Goal: Task Accomplishment & Management: Complete application form

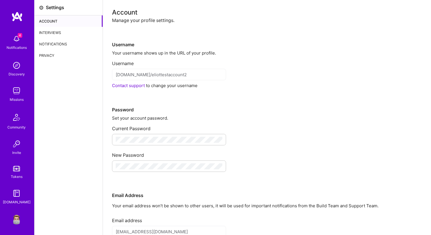
click at [59, 28] on div "Interviews" at bounding box center [68, 32] width 68 height 11
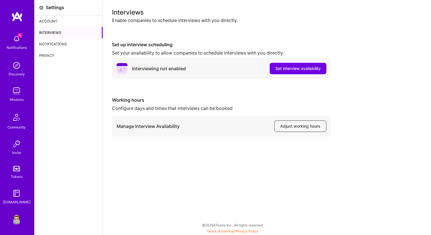
click at [296, 127] on span "Adjust working hours" at bounding box center [300, 126] width 40 height 6
click at [291, 65] on button "Set interview availability" at bounding box center [298, 68] width 57 height 11
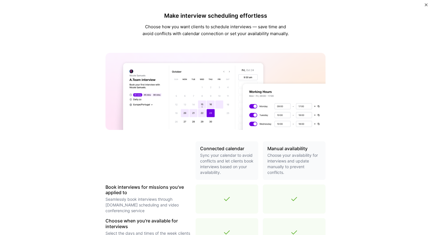
click at [426, 5] on img "Close" at bounding box center [426, 4] width 3 height 3
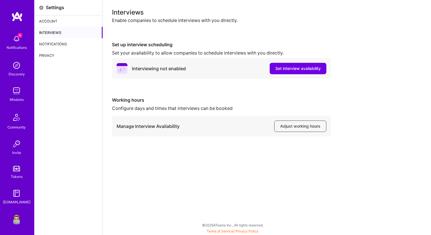
click at [17, 92] on img at bounding box center [16, 90] width 11 height 11
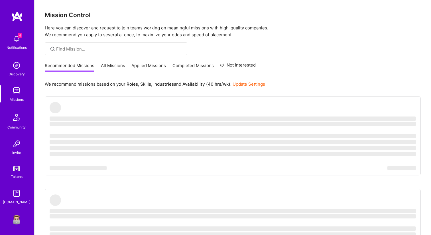
click at [114, 68] on link "All Missions" at bounding box center [113, 66] width 24 height 9
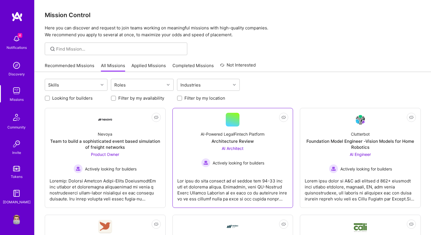
click at [176, 128] on div "Not Interested AI-Powered LegalFintech Platform Architecture Review AI Architec…" at bounding box center [232, 158] width 121 height 100
click at [188, 127] on div "AI-Powered LegalFintech Platform Architecture Review AI Architect Actively look…" at bounding box center [232, 146] width 111 height 41
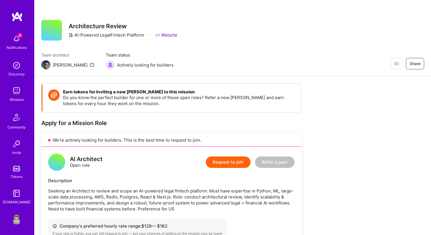
click at [218, 164] on button "Request to join" at bounding box center [228, 161] width 45 height 11
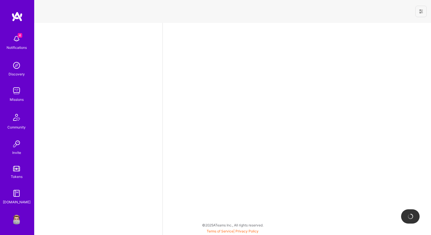
select select "US"
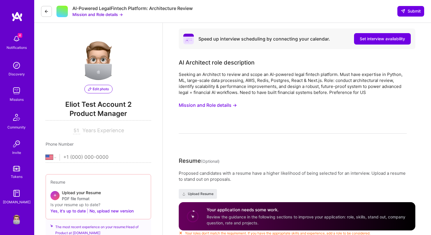
click at [223, 105] on button "Mission and Role details →" at bounding box center [208, 105] width 58 height 11
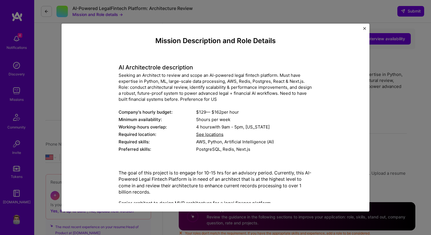
click at [404, 85] on div "Mission Description and Role Details AI Architect role description Seeking an A…" at bounding box center [215, 117] width 431 height 235
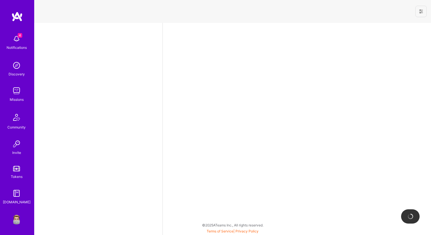
select select "US"
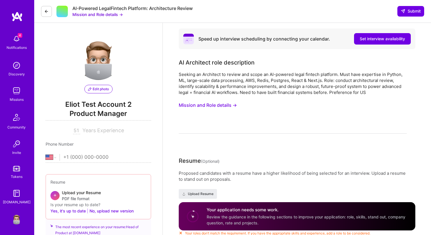
click at [46, 11] on icon at bounding box center [46, 11] width 5 height 5
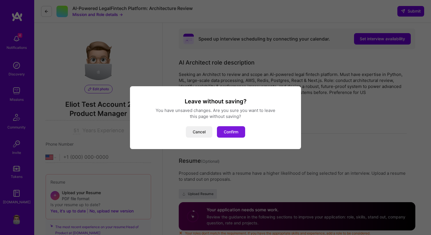
click at [241, 133] on button "Confirm" at bounding box center [231, 131] width 28 height 11
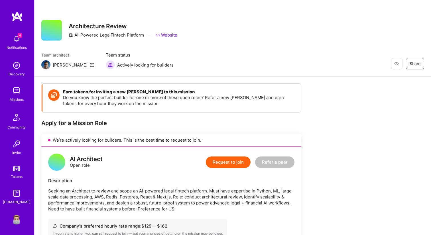
click at [17, 88] on img at bounding box center [16, 90] width 11 height 11
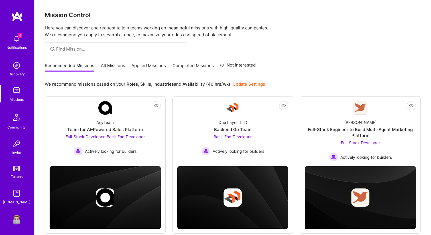
click at [111, 68] on link "All Missions" at bounding box center [113, 66] width 24 height 9
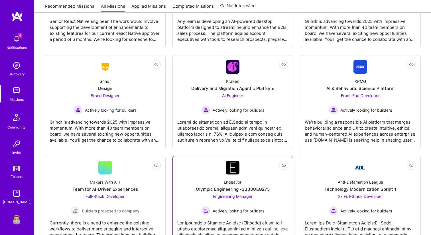
scroll to position [1505, 0]
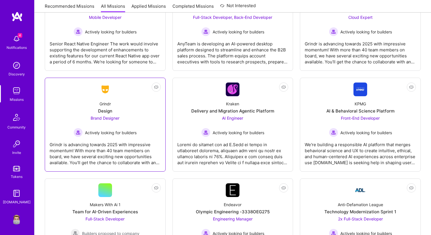
click at [146, 118] on div "Grindr Design Brand Designer Actively looking for builders" at bounding box center [105, 116] width 111 height 41
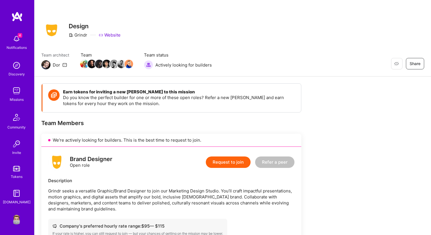
click at [229, 163] on button "Request to join" at bounding box center [228, 161] width 45 height 11
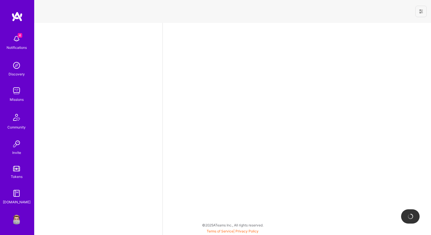
select select "US"
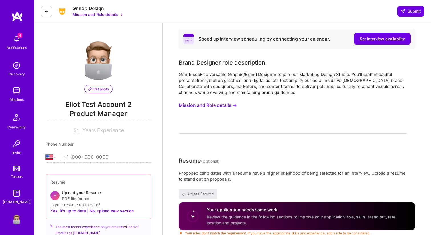
click at [15, 91] on img at bounding box center [16, 90] width 11 height 11
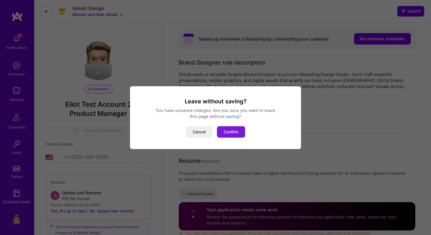
click at [229, 128] on button "Confirm" at bounding box center [231, 131] width 28 height 11
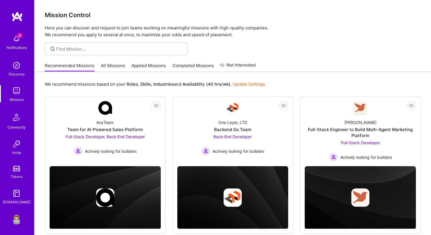
click at [18, 218] on img at bounding box center [16, 218] width 11 height 11
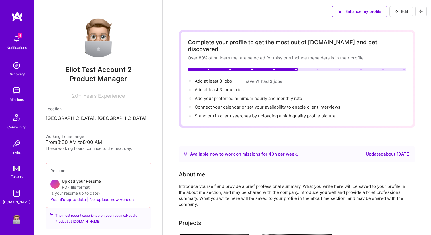
click at [424, 6] on button at bounding box center [420, 11] width 11 height 11
click at [407, 22] on button "Settings" at bounding box center [405, 24] width 43 height 15
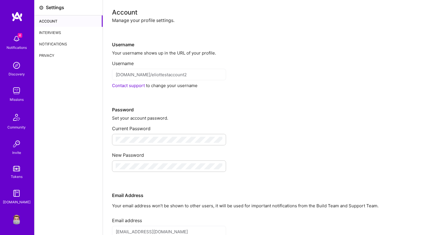
click at [58, 31] on div "Interviews" at bounding box center [68, 32] width 68 height 11
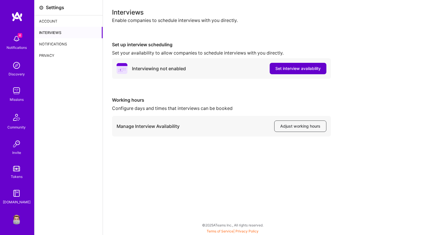
click at [287, 67] on span "Set interview availability" at bounding box center [297, 69] width 45 height 6
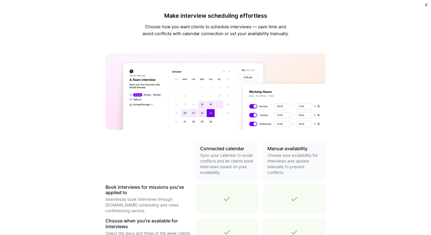
scroll to position [165, 0]
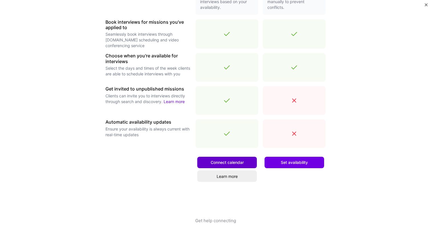
click at [221, 160] on span "Connect calendar" at bounding box center [227, 162] width 33 height 6
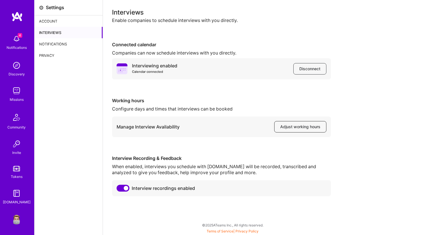
click at [300, 127] on span "Adjust working hours" at bounding box center [300, 127] width 40 height 6
click at [18, 89] on img at bounding box center [16, 90] width 11 height 11
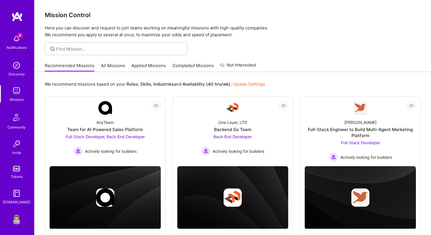
click at [110, 67] on link "All Missions" at bounding box center [113, 66] width 24 height 9
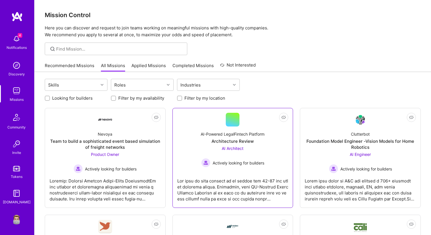
click at [241, 120] on link "Not Interested AI-Powered LegalFintech Platform Architecture Review AI Architec…" at bounding box center [232, 158] width 111 height 90
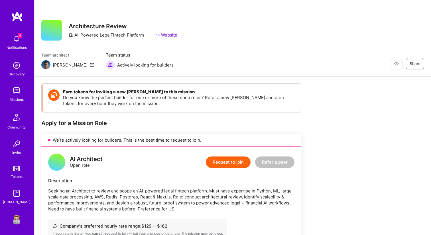
click at [239, 166] on button "Request to join" at bounding box center [228, 161] width 45 height 11
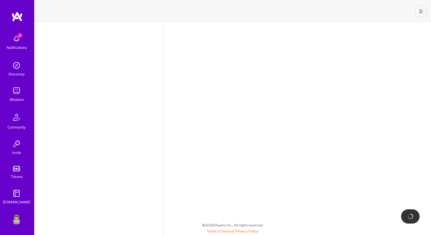
select select "US"
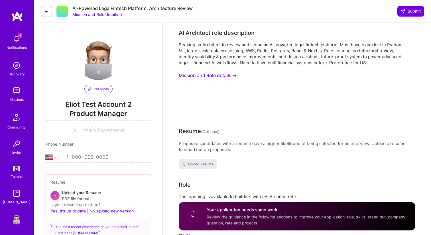
click at [16, 90] on img at bounding box center [16, 90] width 11 height 11
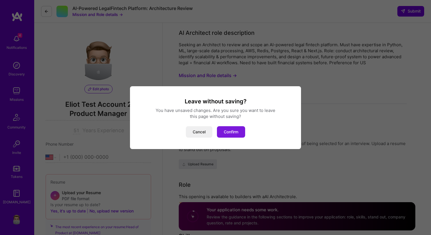
click at [234, 133] on button "Confirm" at bounding box center [231, 131] width 28 height 11
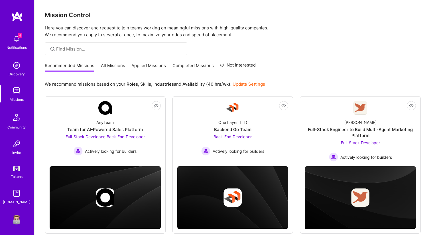
click at [17, 218] on img at bounding box center [16, 218] width 11 height 11
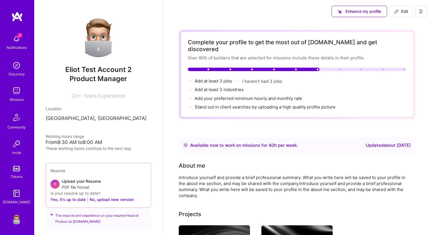
click at [424, 9] on button at bounding box center [420, 11] width 11 height 11
click at [413, 21] on button "Settings" at bounding box center [405, 24] width 43 height 15
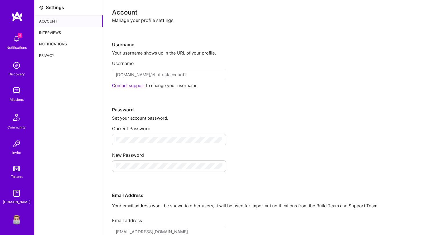
click at [46, 34] on div "Interviews" at bounding box center [68, 32] width 68 height 11
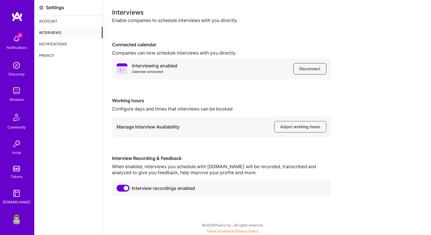
click at [302, 70] on span "Disconnect" at bounding box center [309, 69] width 21 height 6
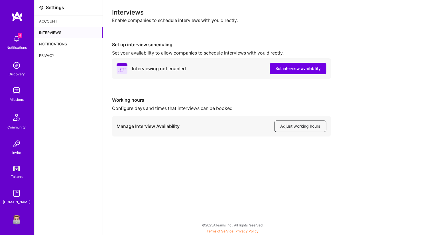
click at [18, 92] on img at bounding box center [16, 90] width 11 height 11
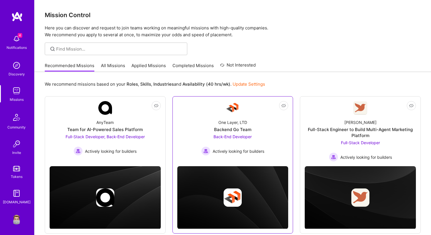
click at [186, 115] on div "One Layer, LTD Backend Go Team Back-End Developer Actively looking for builders" at bounding box center [232, 135] width 111 height 41
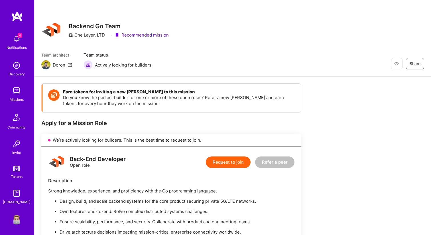
click at [223, 162] on button "Request to join" at bounding box center [228, 161] width 45 height 11
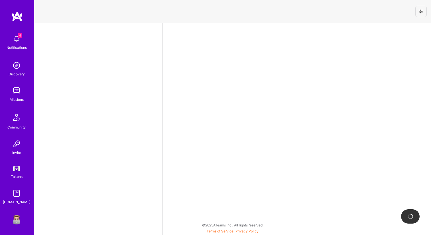
select select "US"
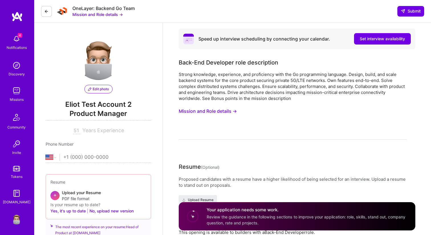
click at [15, 220] on img at bounding box center [16, 218] width 11 height 11
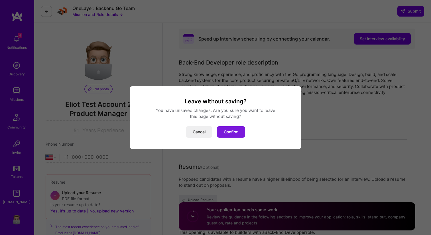
click at [237, 133] on button "Confirm" at bounding box center [231, 131] width 28 height 11
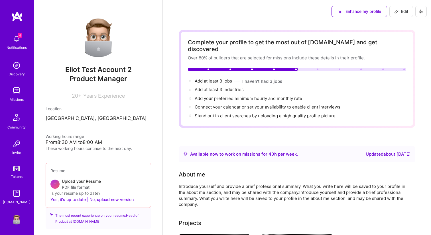
click at [423, 12] on icon at bounding box center [421, 11] width 5 height 5
click at [397, 25] on button "Settings" at bounding box center [405, 24] width 43 height 15
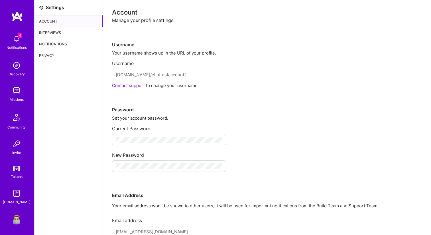
click at [58, 28] on div "Interviews" at bounding box center [68, 32] width 68 height 11
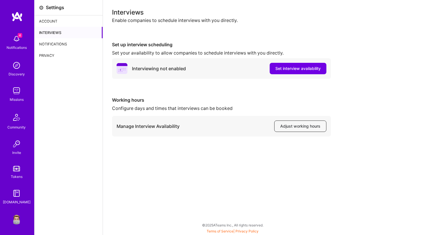
click at [287, 125] on span "Adjust working hours" at bounding box center [300, 126] width 40 height 6
click at [384, 134] on div "Working hours Configure days and times that interviews can be booked Manage Int…" at bounding box center [267, 116] width 310 height 39
click at [16, 95] on img at bounding box center [16, 90] width 11 height 11
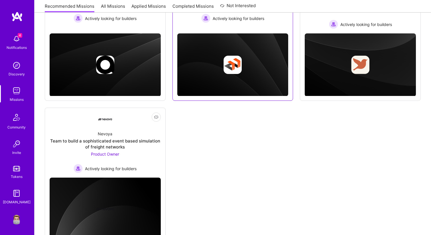
scroll to position [156, 0]
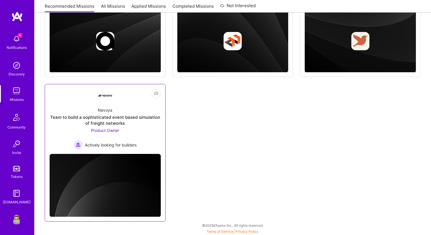
click at [119, 117] on div "Team to build a sophisticated event based simulation of freight networks" at bounding box center [105, 120] width 111 height 12
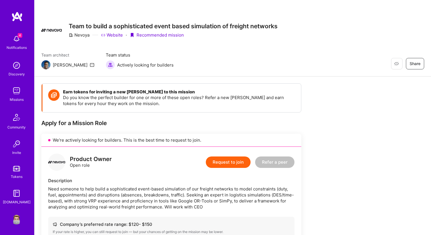
click at [229, 162] on button "Request to join" at bounding box center [228, 161] width 45 height 11
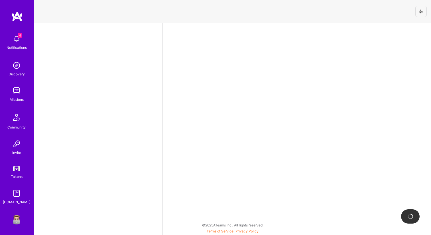
select select "US"
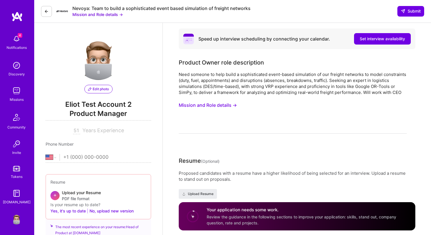
click at [13, 93] on img at bounding box center [16, 90] width 11 height 11
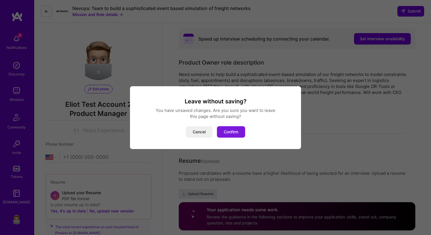
click at [239, 136] on button "Confirm" at bounding box center [231, 131] width 28 height 11
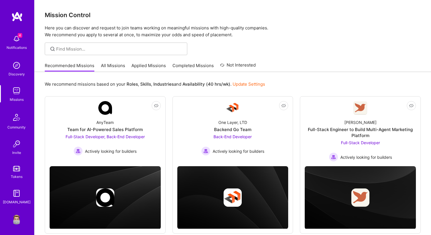
scroll to position [1, 0]
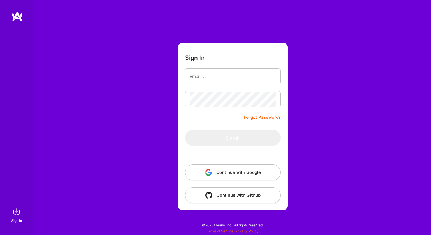
click at [224, 170] on button "Continue with Google" at bounding box center [233, 172] width 96 height 16
